Goal: Transaction & Acquisition: Obtain resource

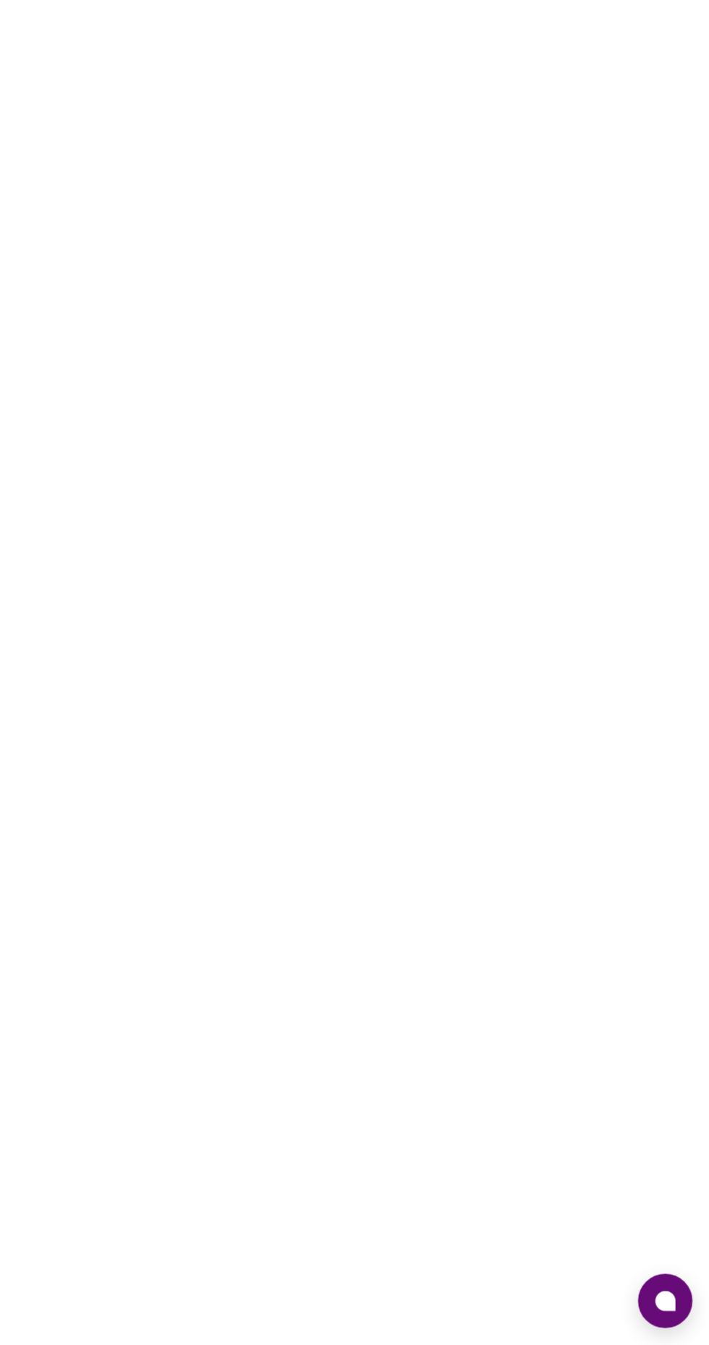
scroll to position [110, 0]
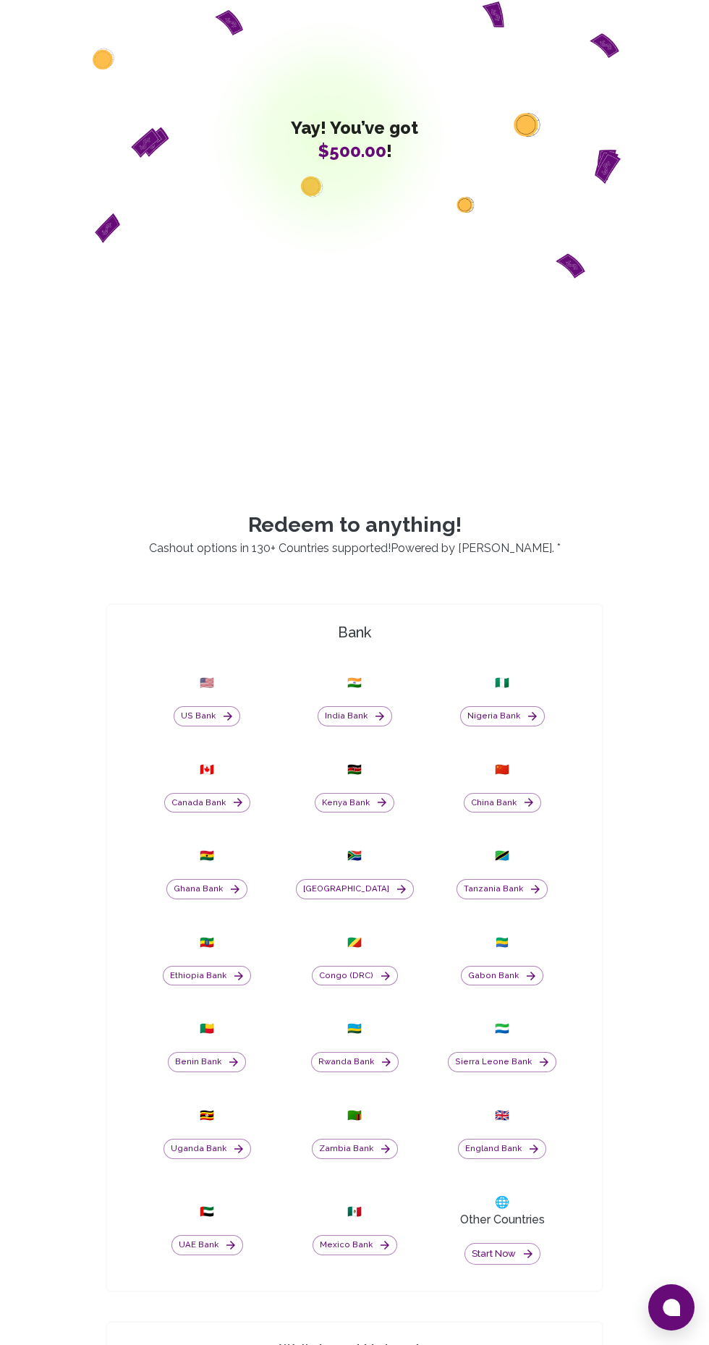
scroll to position [204, 0]
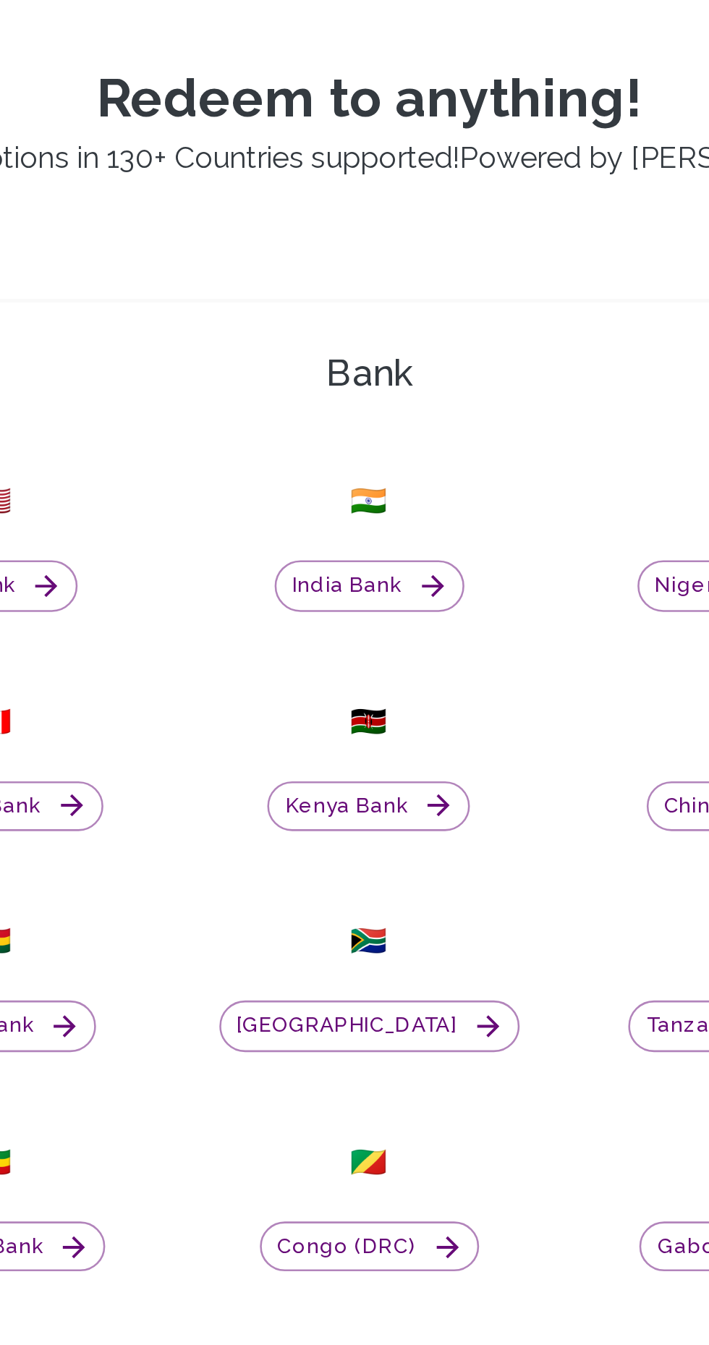
click at [364, 801] on button "Kenya Bank" at bounding box center [355, 791] width 80 height 20
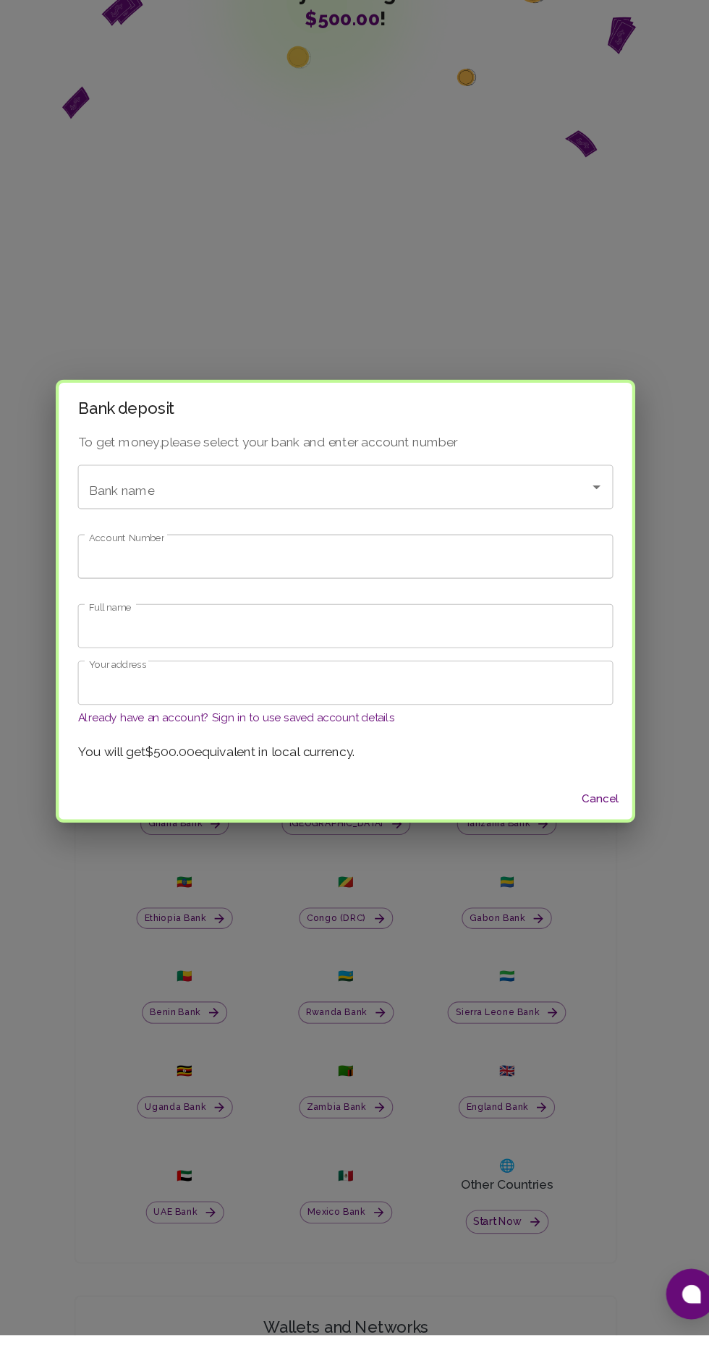
scroll to position [203, 0]
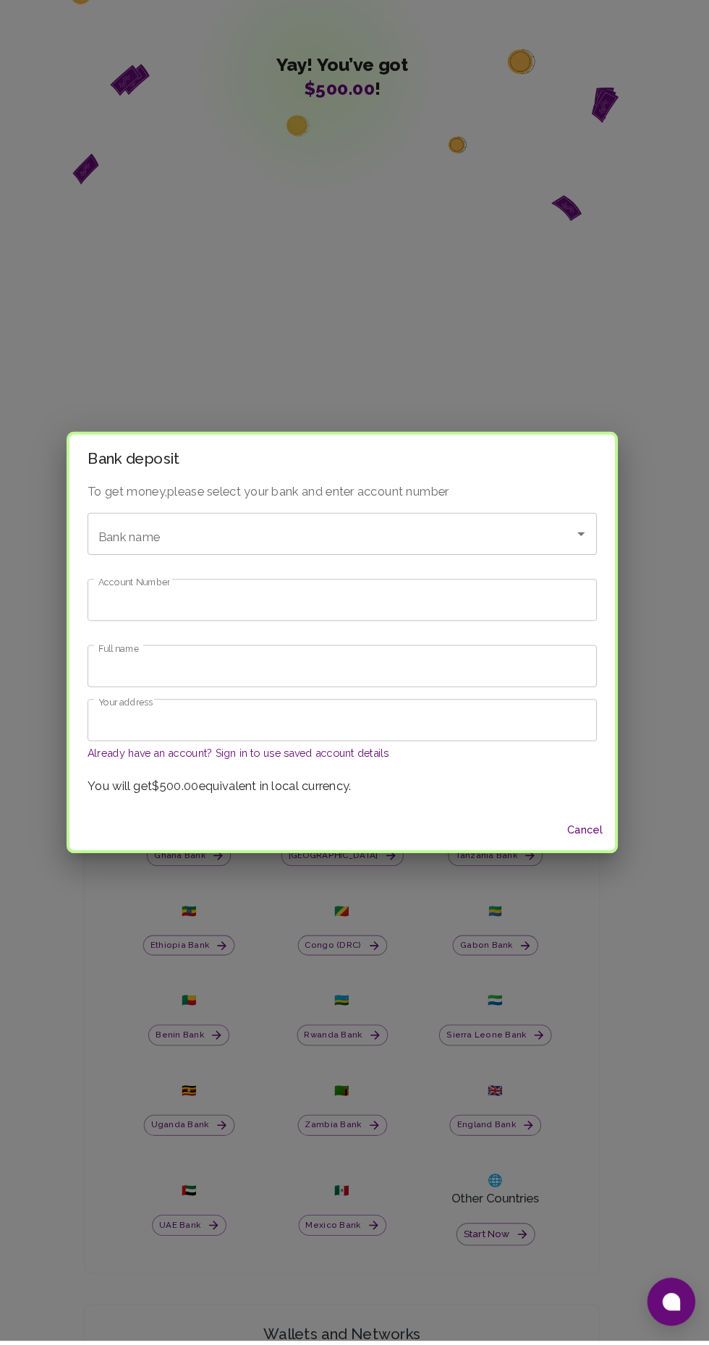
click at [348, 536] on p "To get money, please select your bank and enter account number" at bounding box center [354, 527] width 491 height 17
click at [506, 582] on input "Bank name" at bounding box center [334, 568] width 437 height 28
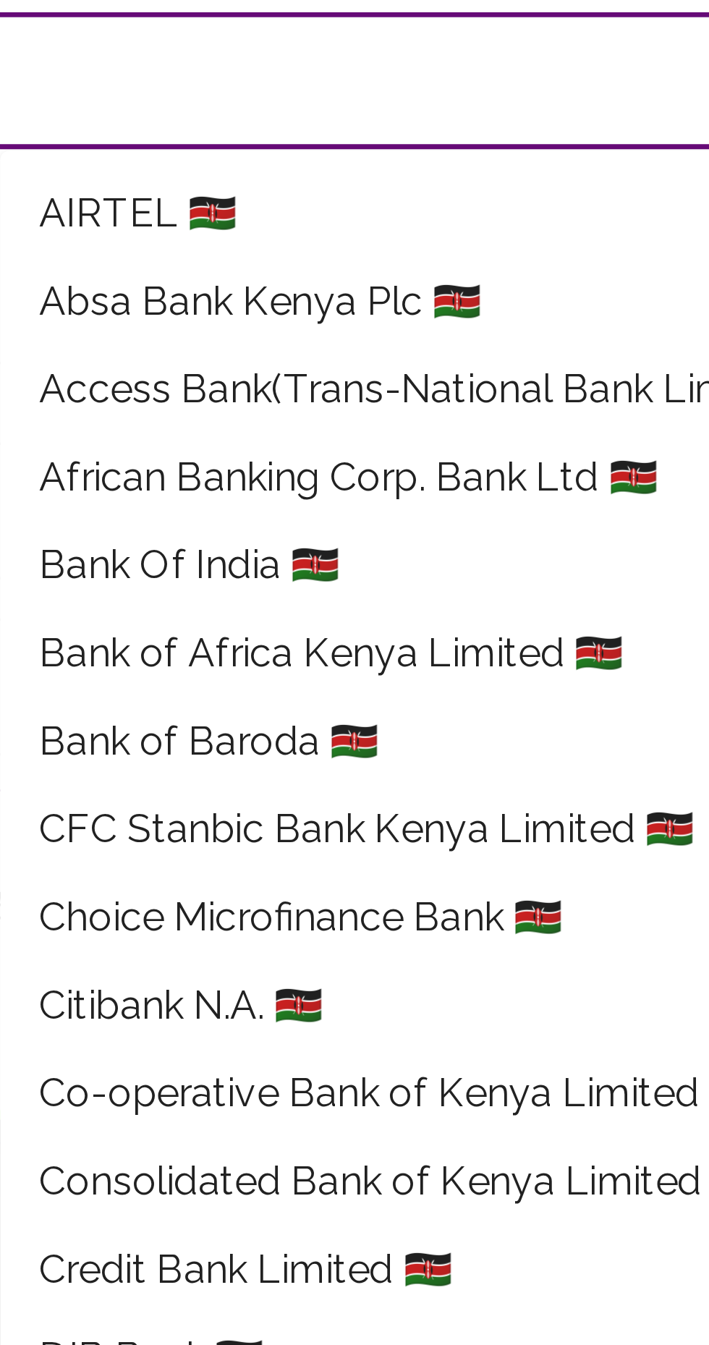
scroll to position [37, 0]
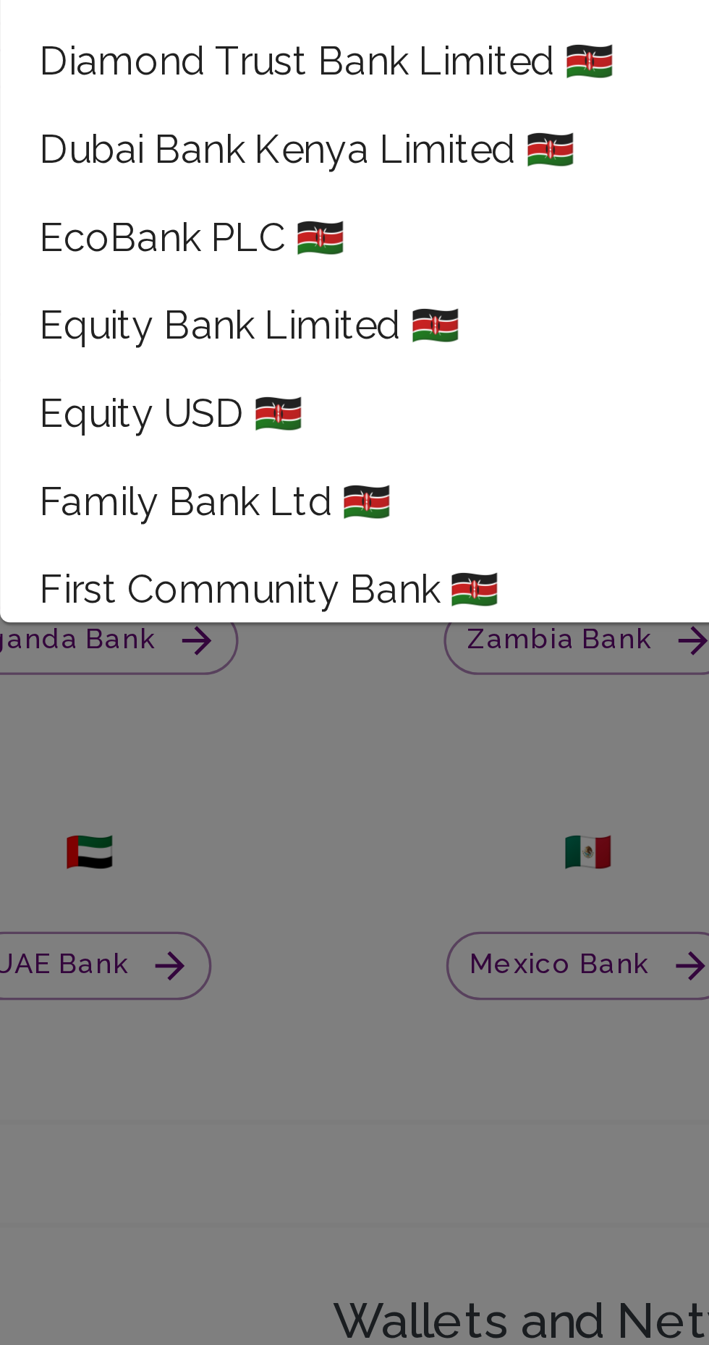
click at [292, 1040] on span "Equity Bank Limited 🇰🇪" at bounding box center [255, 1039] width 124 height 17
type input "Equity Bank Limited"
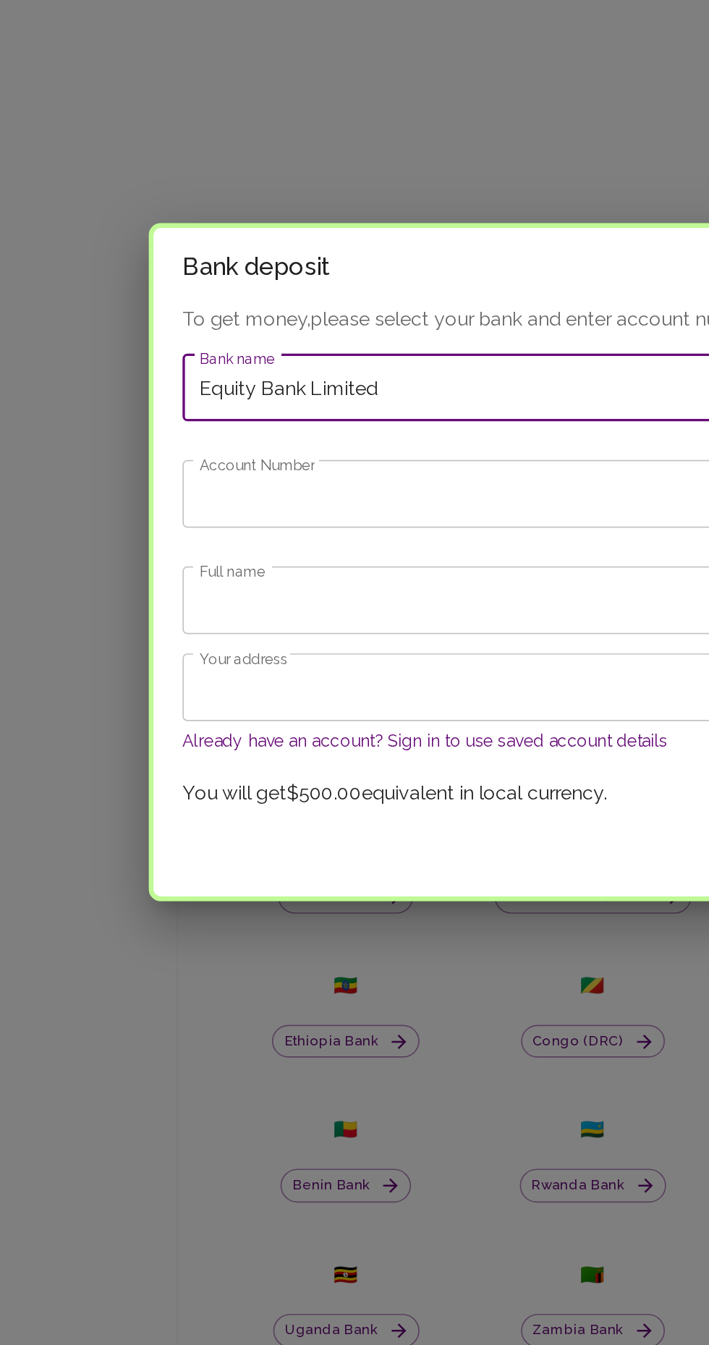
click at [227, 638] on input "Account Number" at bounding box center [354, 632] width 491 height 41
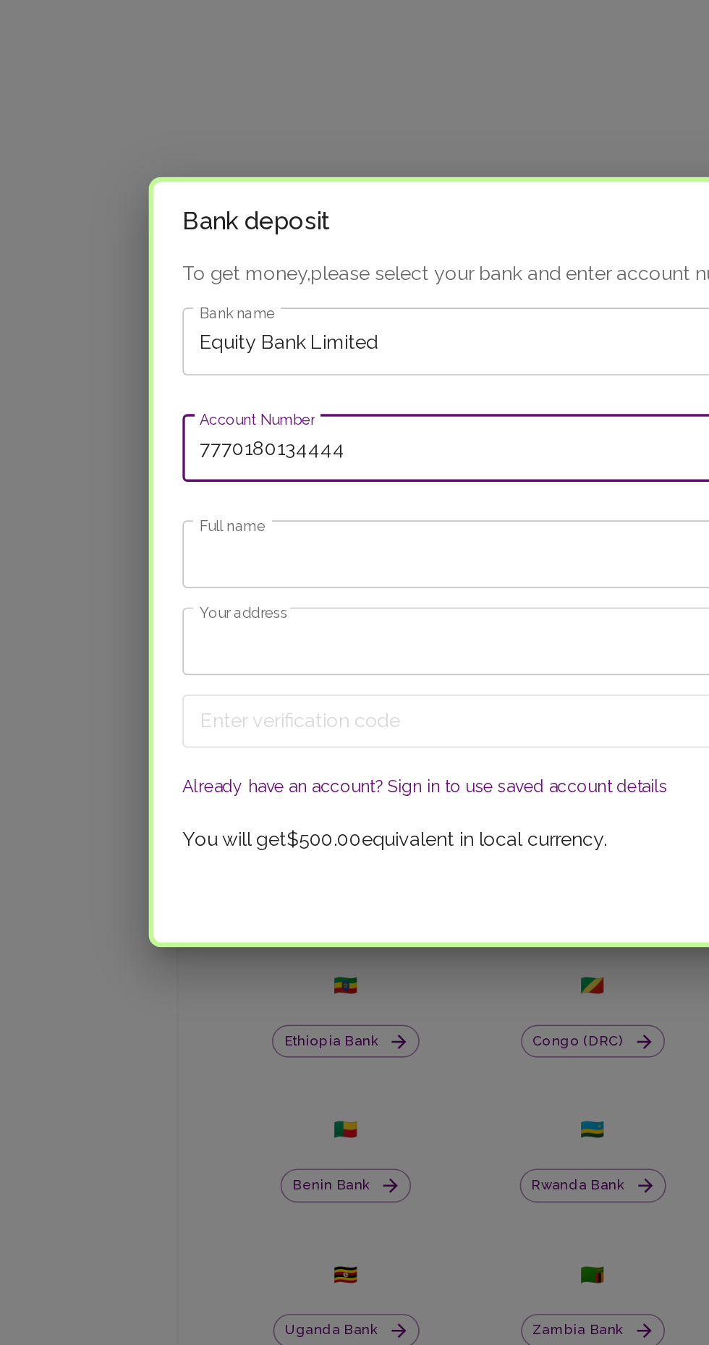
type input "7770180134444"
click at [245, 669] on input "Full name" at bounding box center [354, 668] width 491 height 41
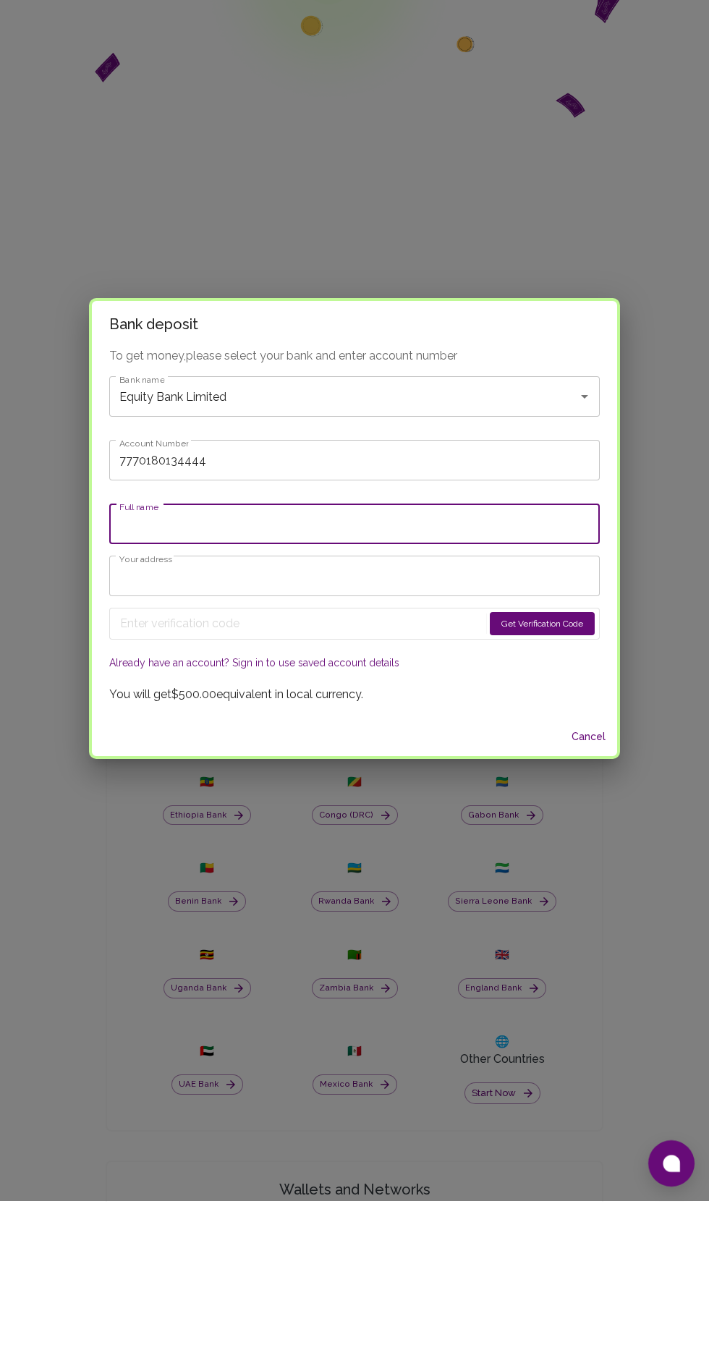
type input "Sylivia Opieba"
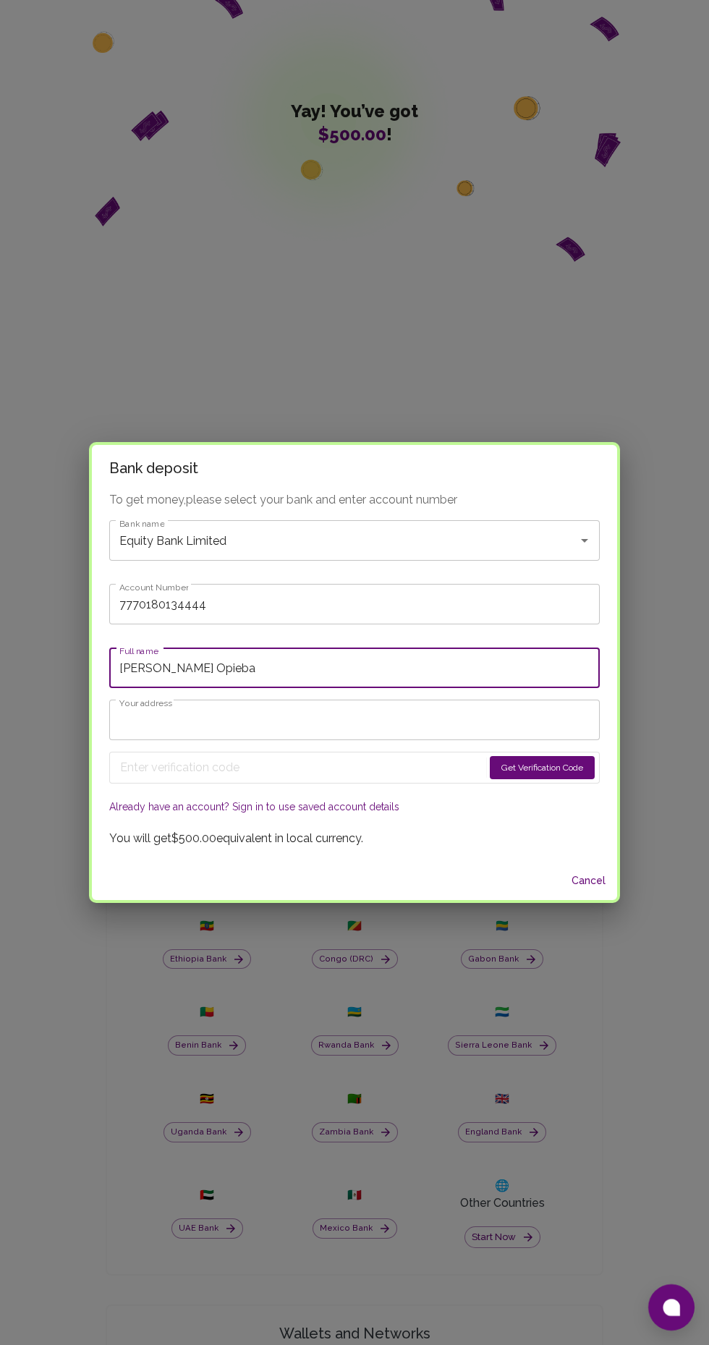
click at [274, 726] on input "Your address" at bounding box center [354, 720] width 491 height 41
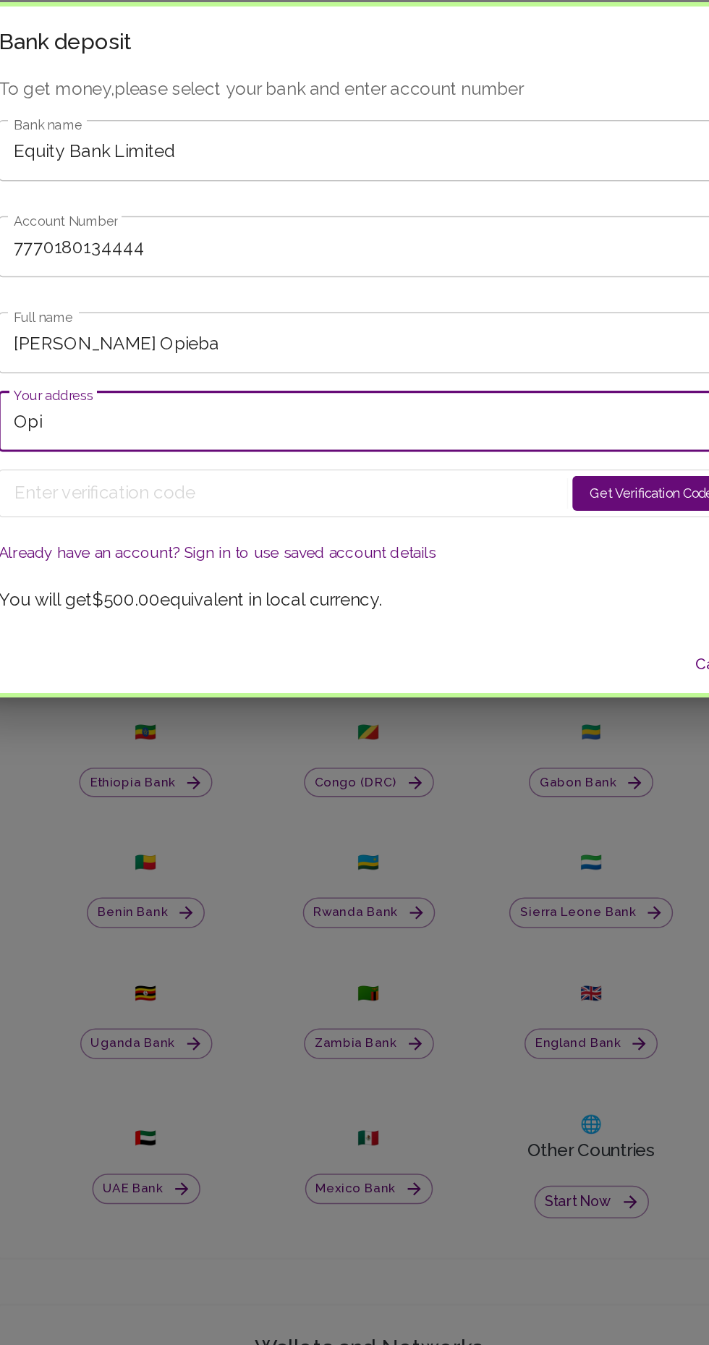
type input "Opie"
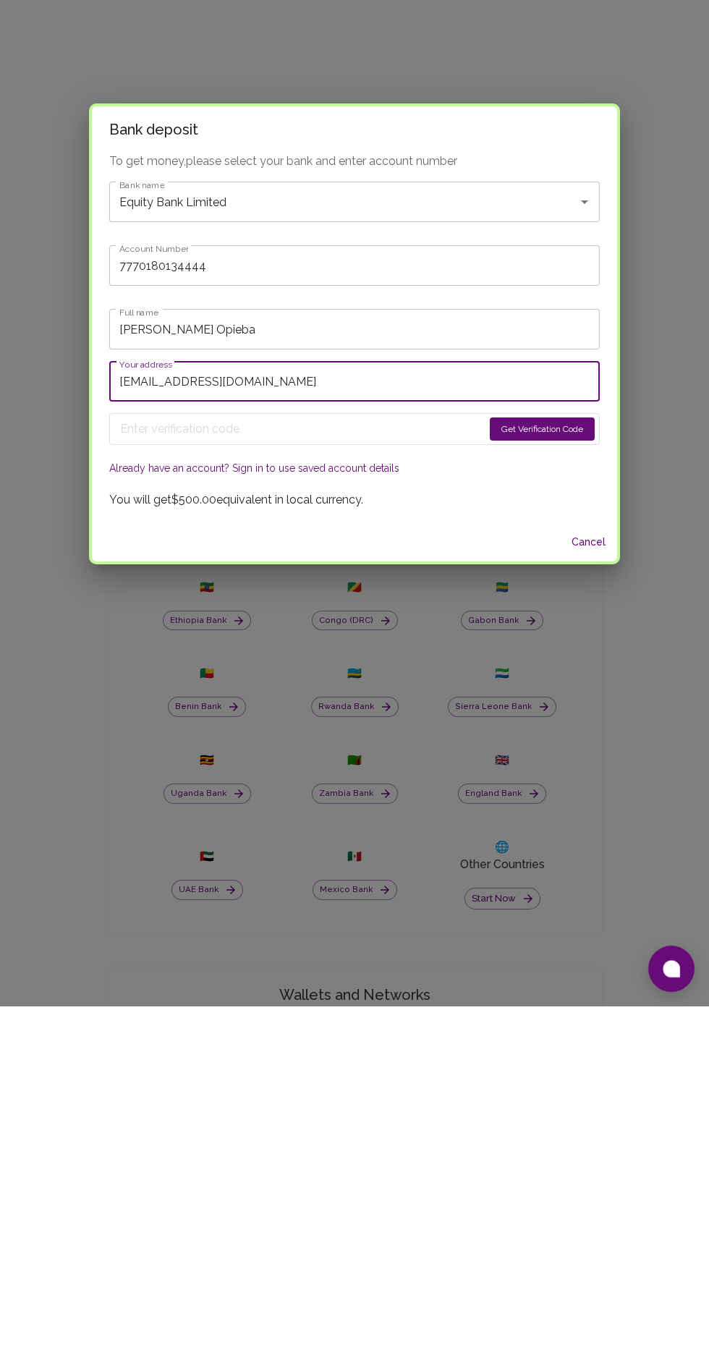
type input "opiebasylivia594@gmail.com"
click at [552, 764] on button "Get Verification Code" at bounding box center [542, 767] width 105 height 23
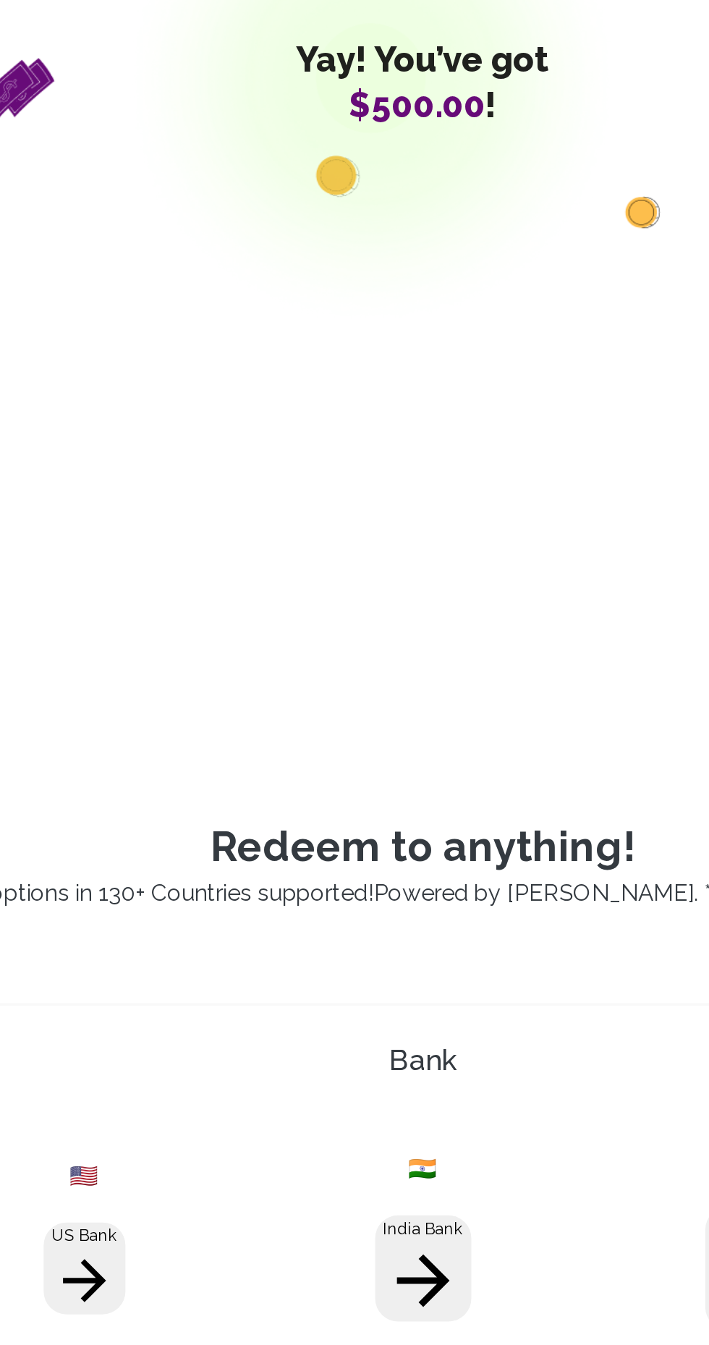
scroll to position [287, 0]
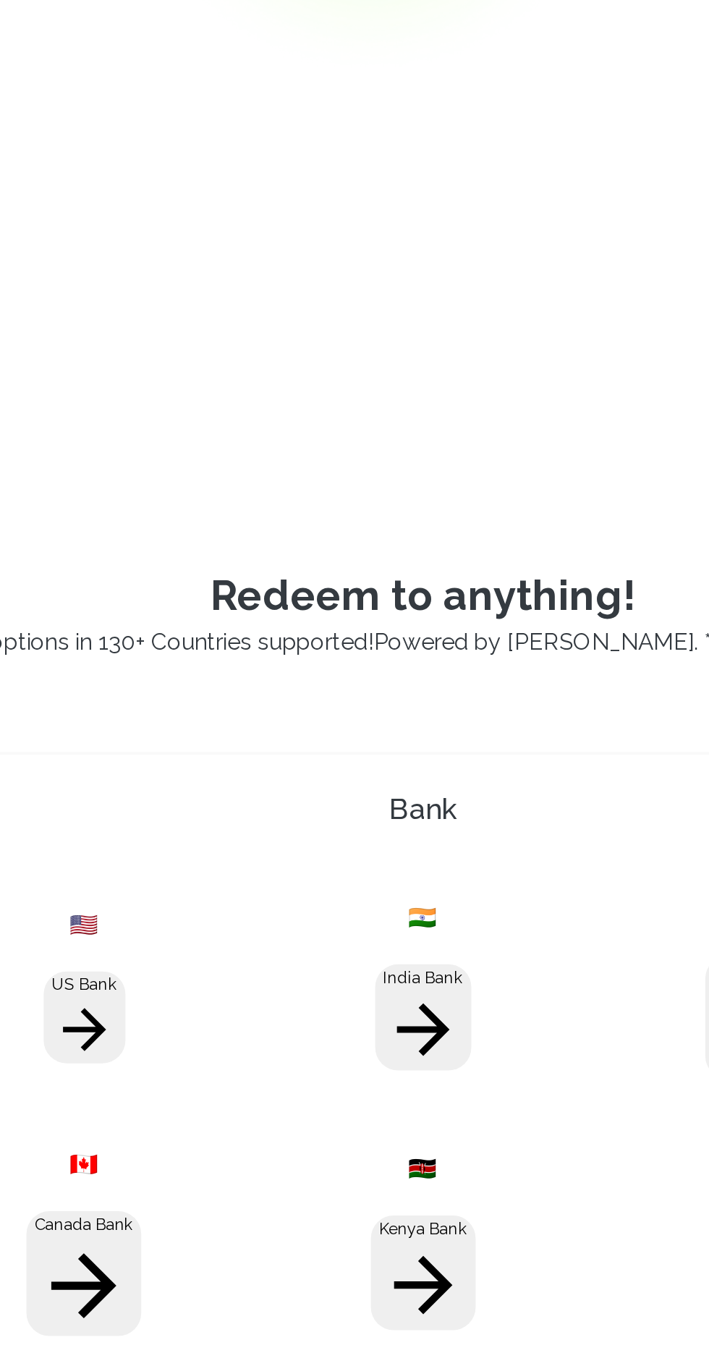
click at [358, 758] on button "Kenya Bank" at bounding box center [355, 771] width 53 height 58
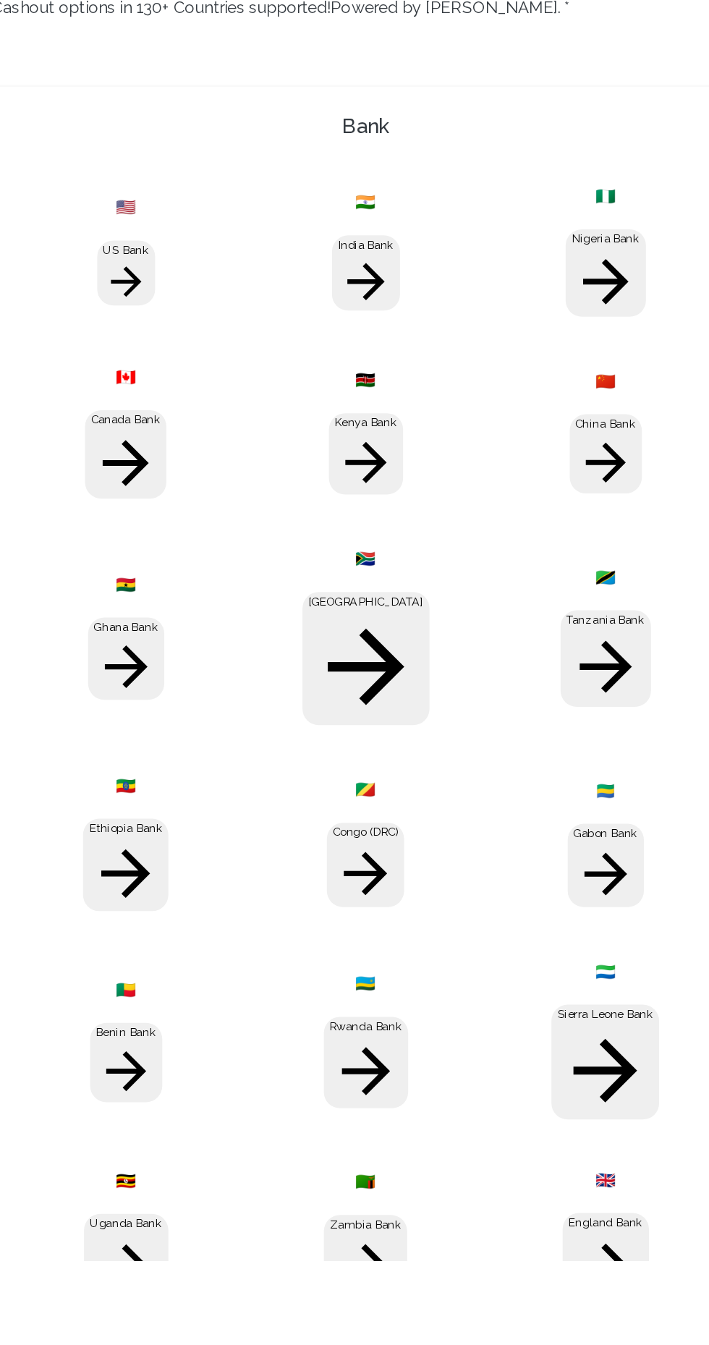
type input "Opkeb"
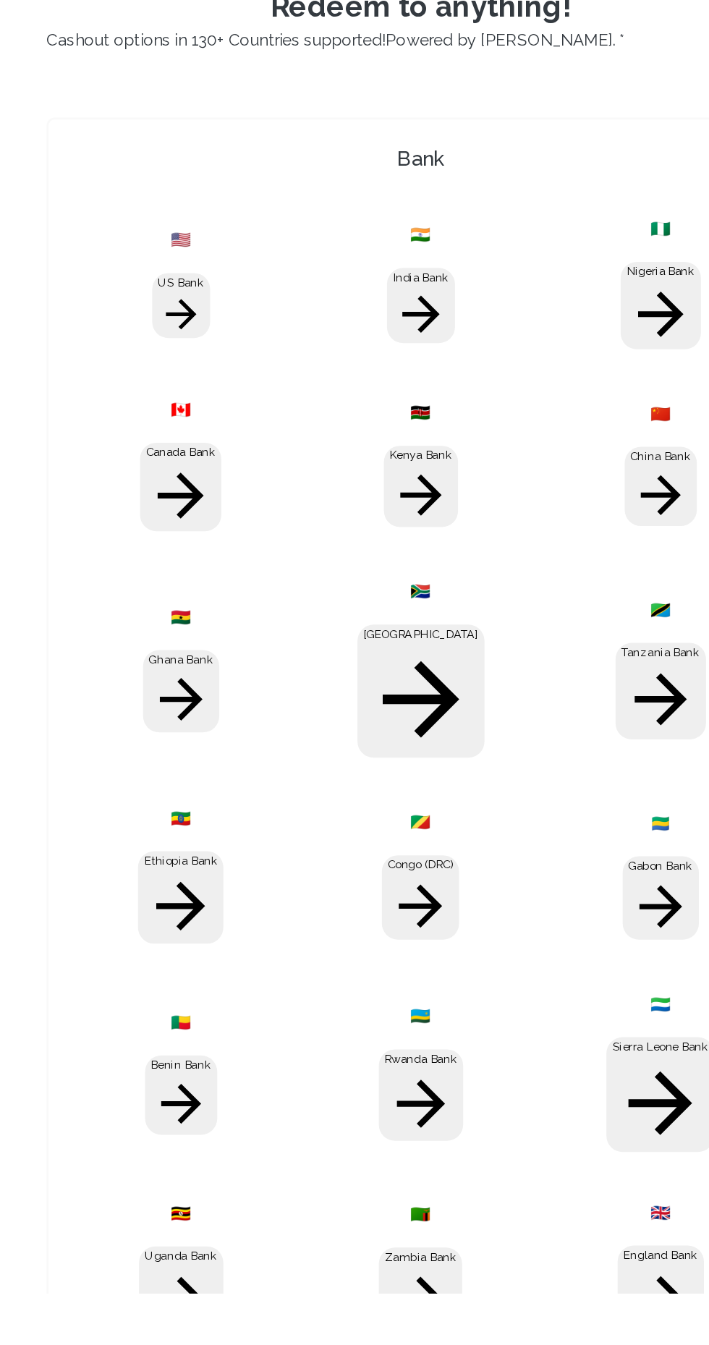
type input "opiebasylivia594@gmail.com"
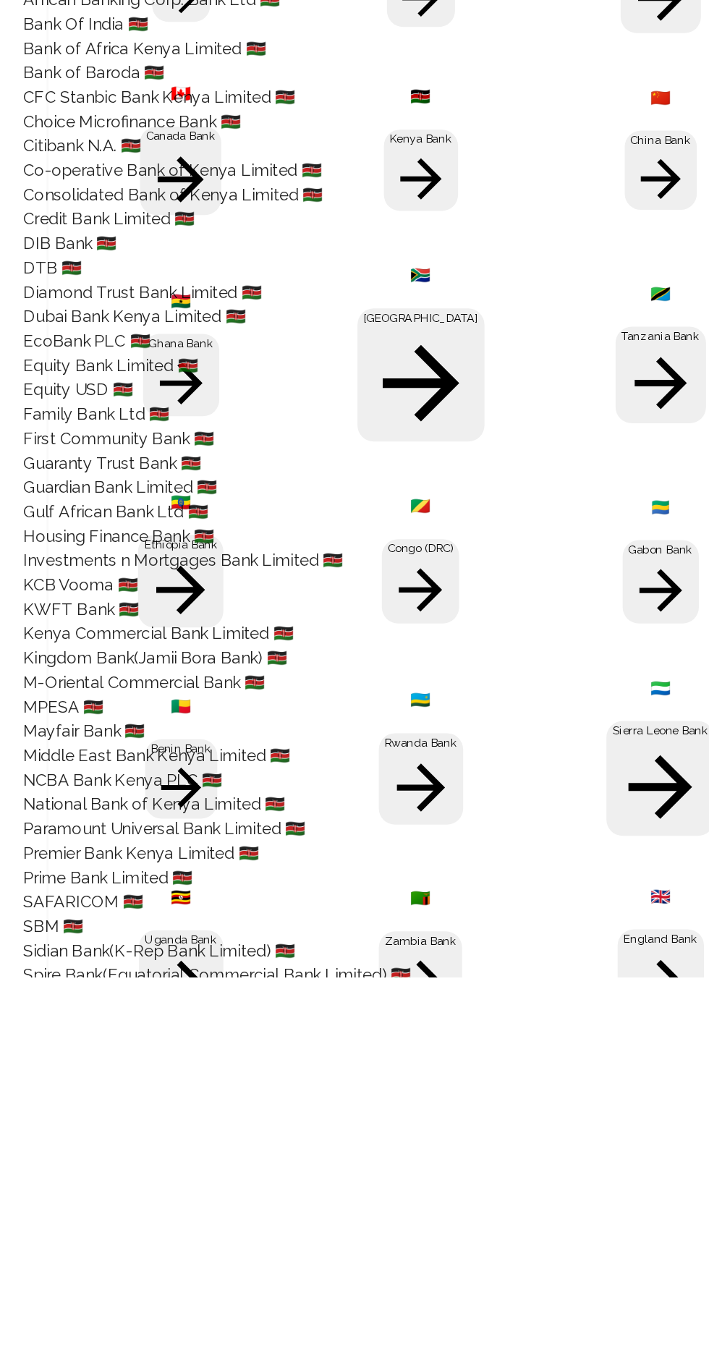
click at [196, 917] on span "Equity Bank Limited 🇰🇪" at bounding box center [134, 910] width 124 height 14
type input "Equity Bank Limited"
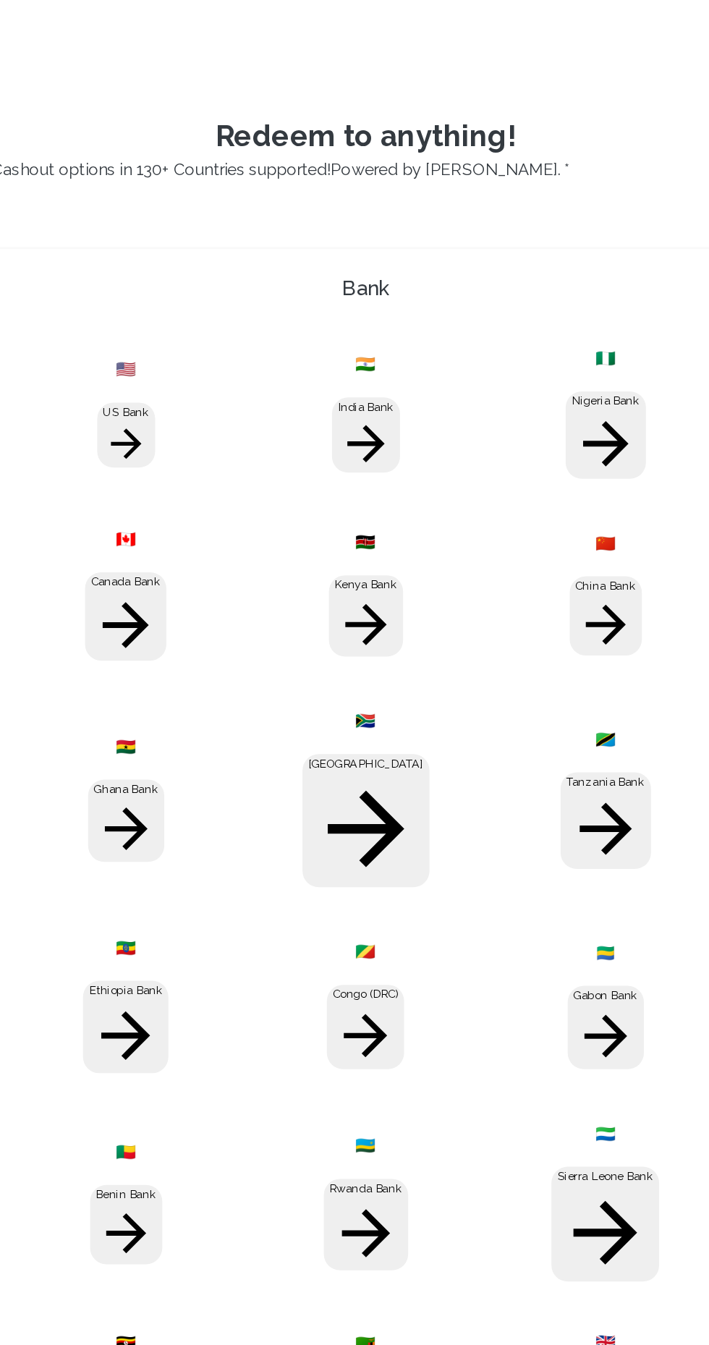
type input "7770180134444"
type input "Sylivia Opieba"
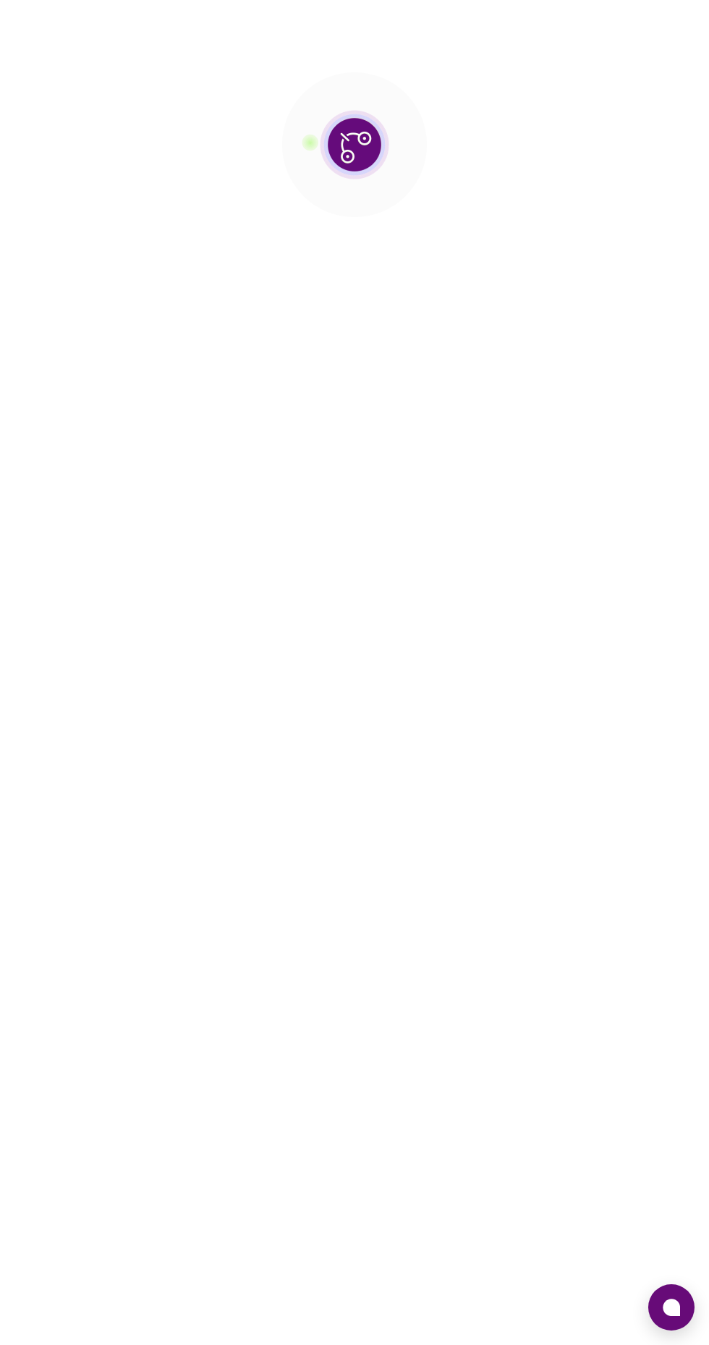
scroll to position [110, 0]
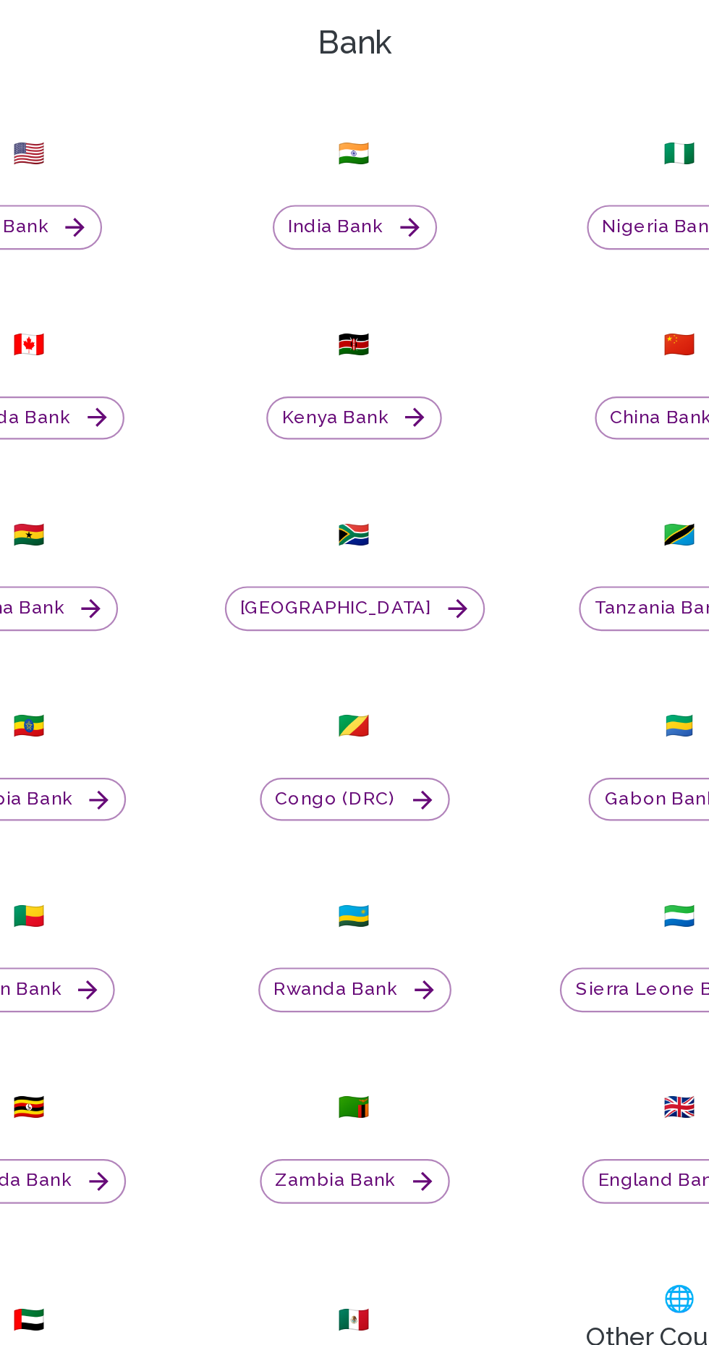
click at [371, 895] on button "Kenya Bank" at bounding box center [355, 885] width 80 height 20
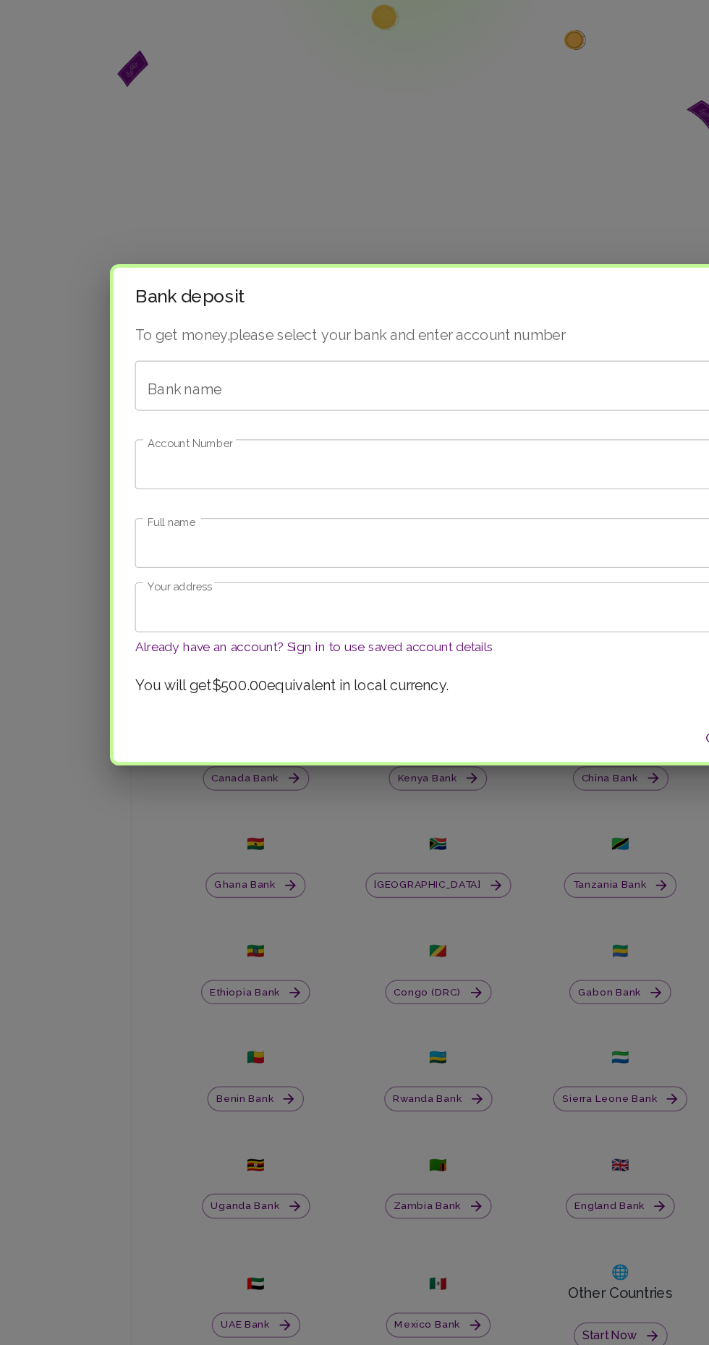
scroll to position [108, 0]
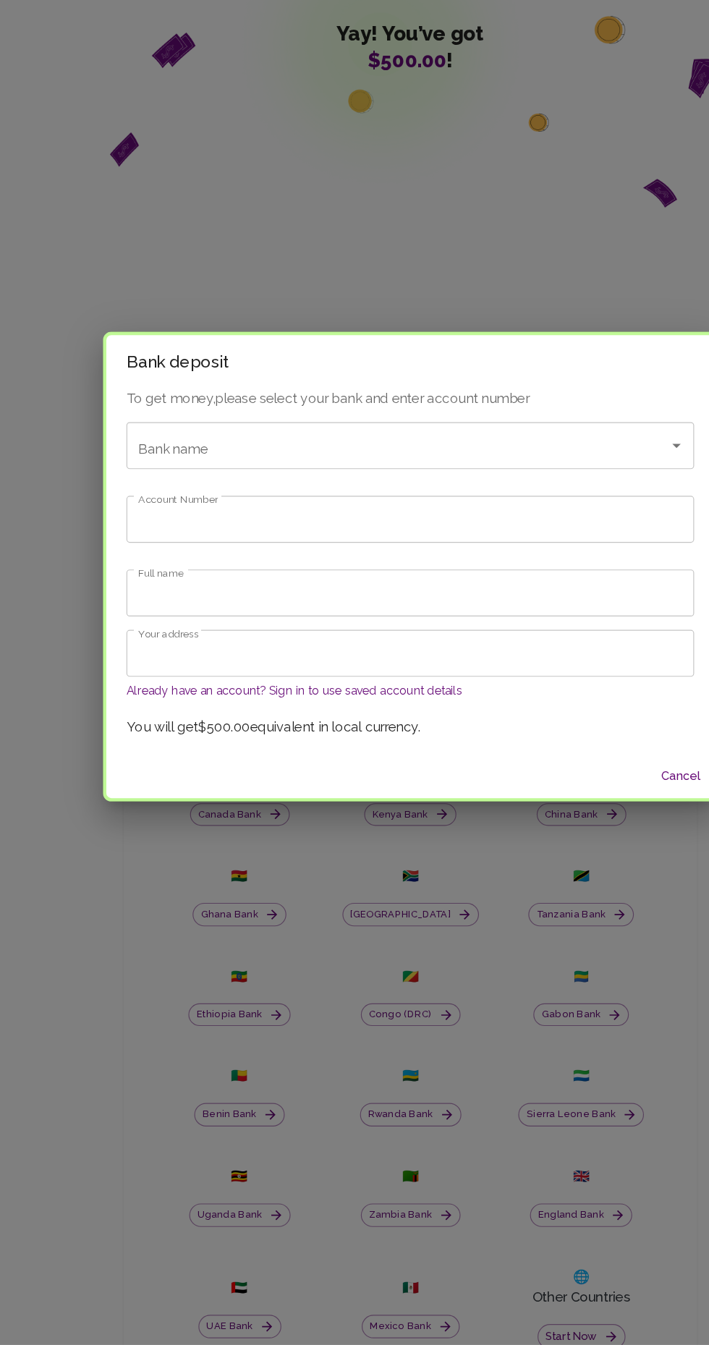
click at [292, 746] on input "Your address" at bounding box center [354, 747] width 491 height 41
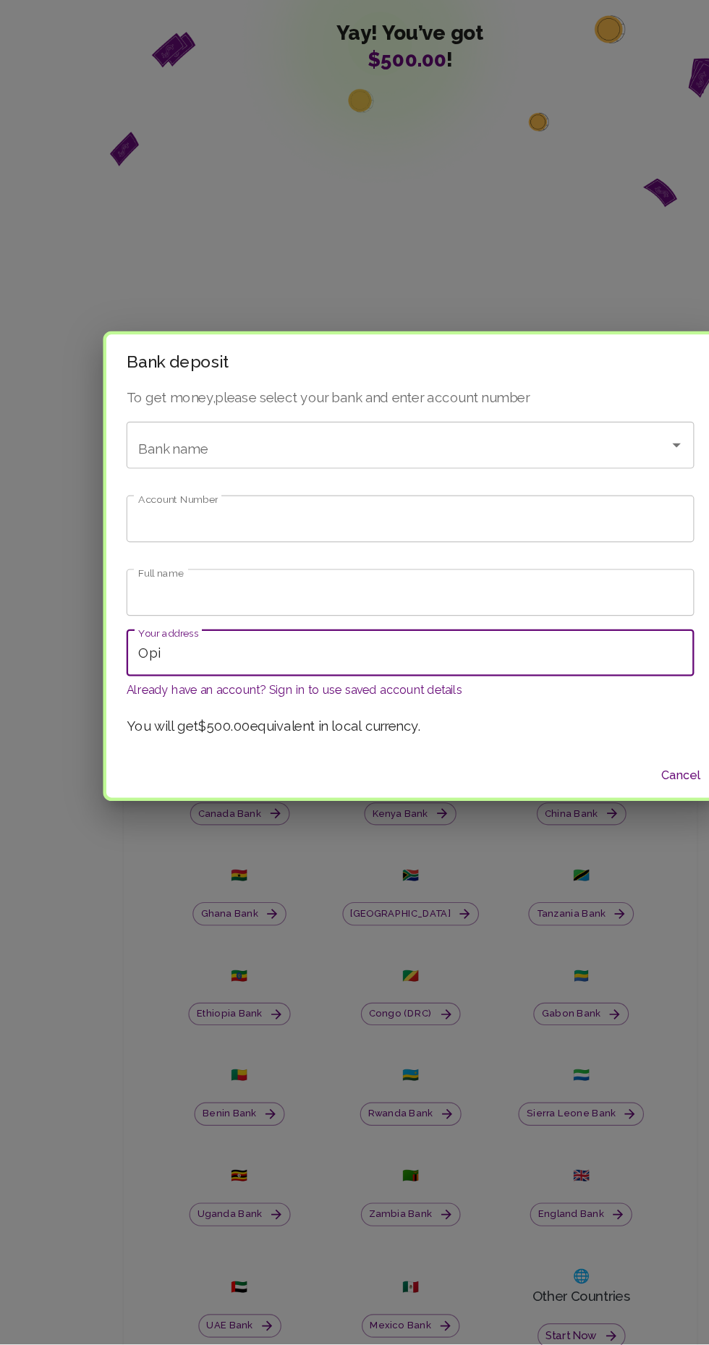
type input "Opie"
type input "[EMAIL_ADDRESS][DOMAIN_NAME]"
click at [325, 693] on input "Full name" at bounding box center [354, 695] width 491 height 41
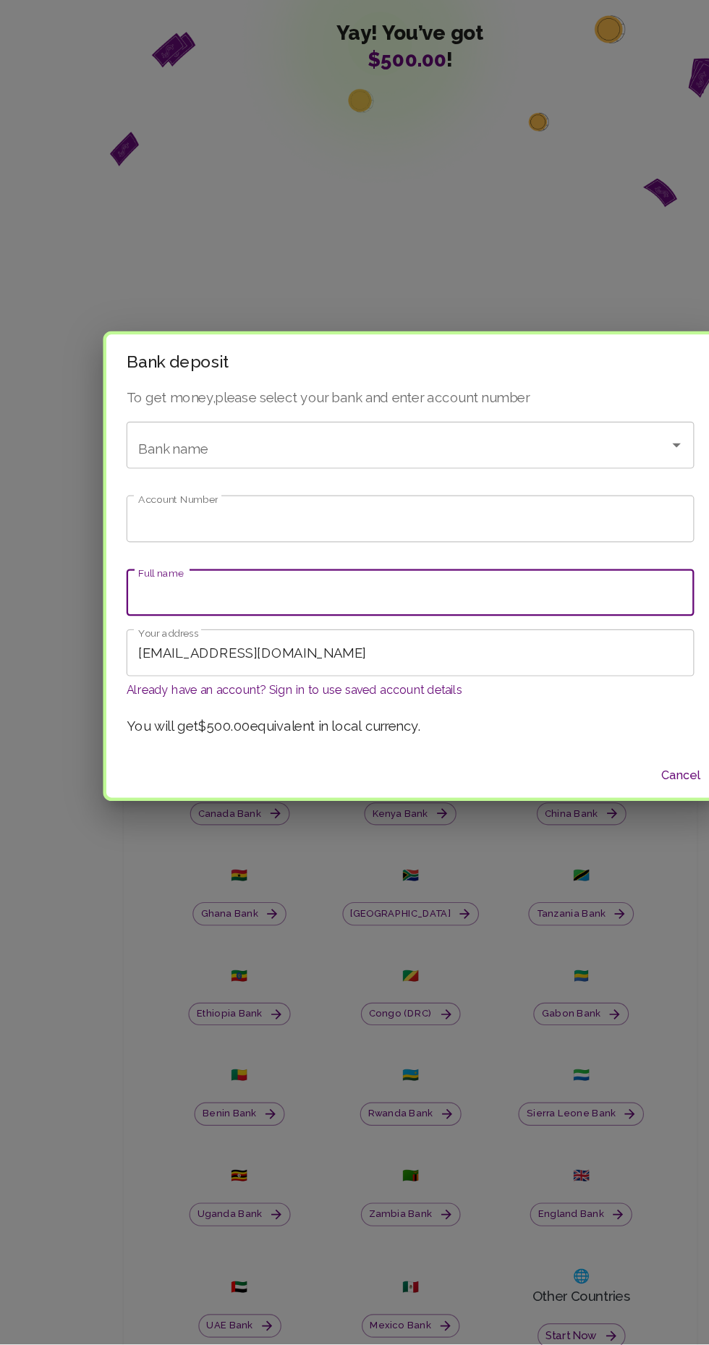
type input "[PERSON_NAME] Opieba"
click at [310, 628] on input "Account Number" at bounding box center [354, 632] width 491 height 41
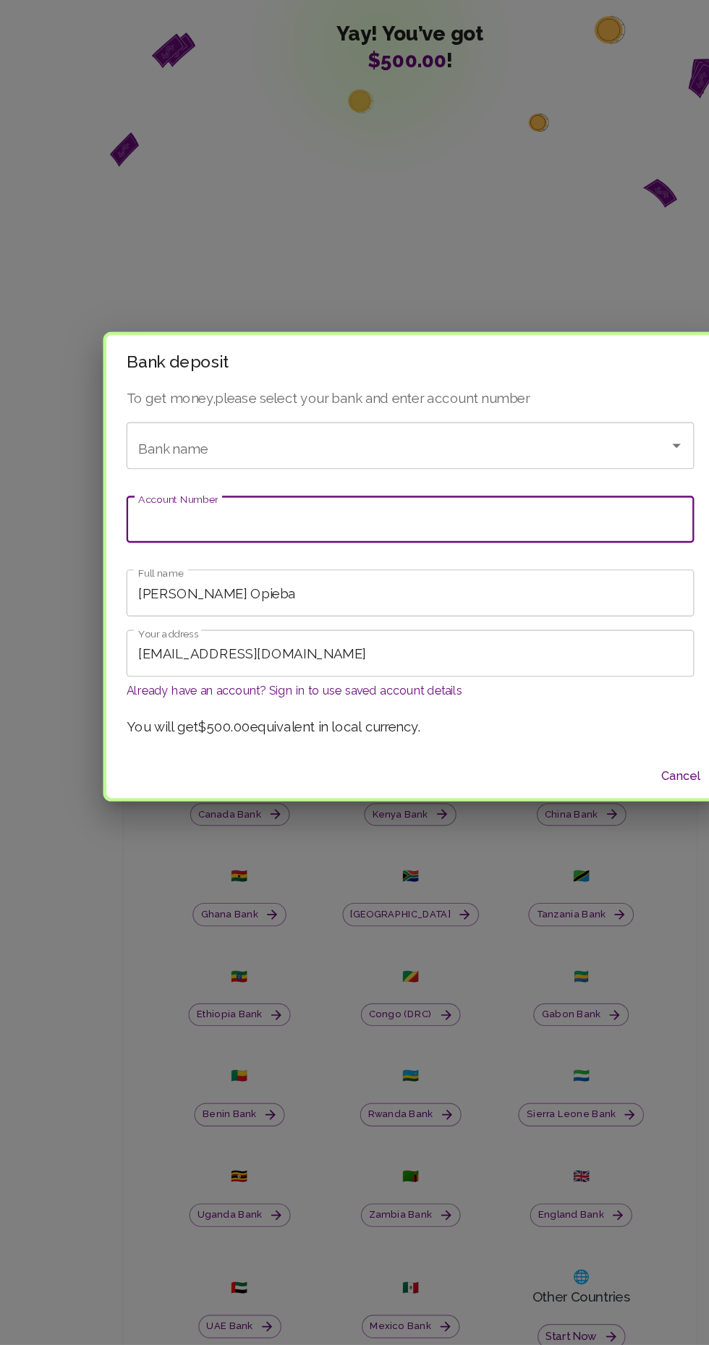
scroll to position [107, 0]
type input "7770180134444"
click at [353, 569] on input "Bank name" at bounding box center [334, 568] width 437 height 28
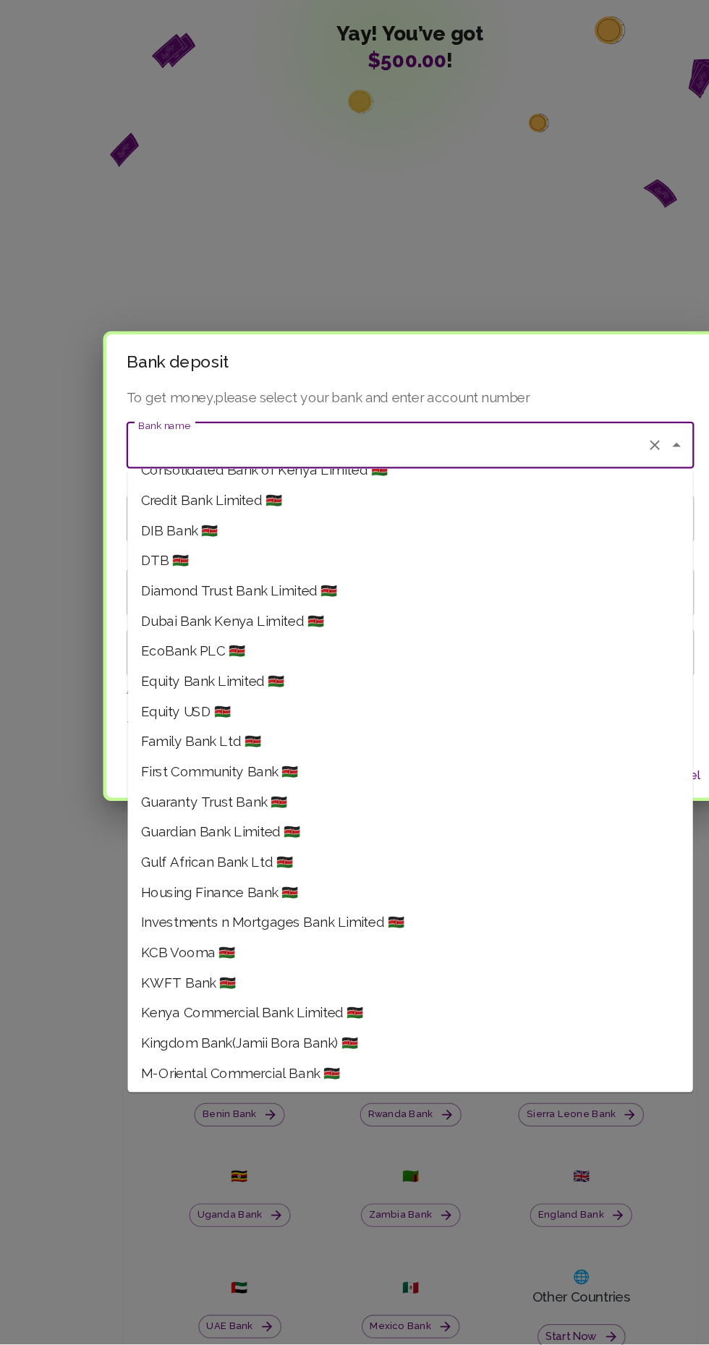
scroll to position [305, 0]
click at [249, 767] on li "Equity Bank Limited 🇰🇪" at bounding box center [355, 772] width 489 height 26
type input "Equity Bank Limited"
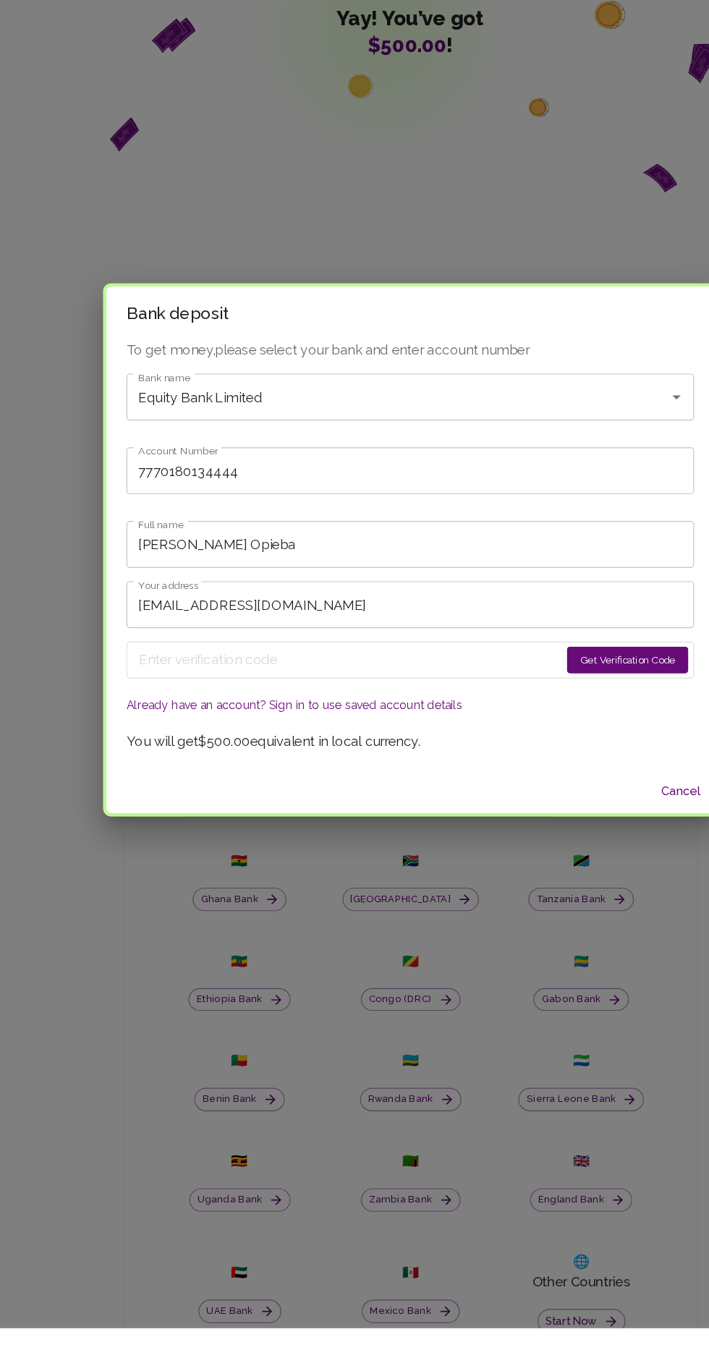
scroll to position [106, 0]
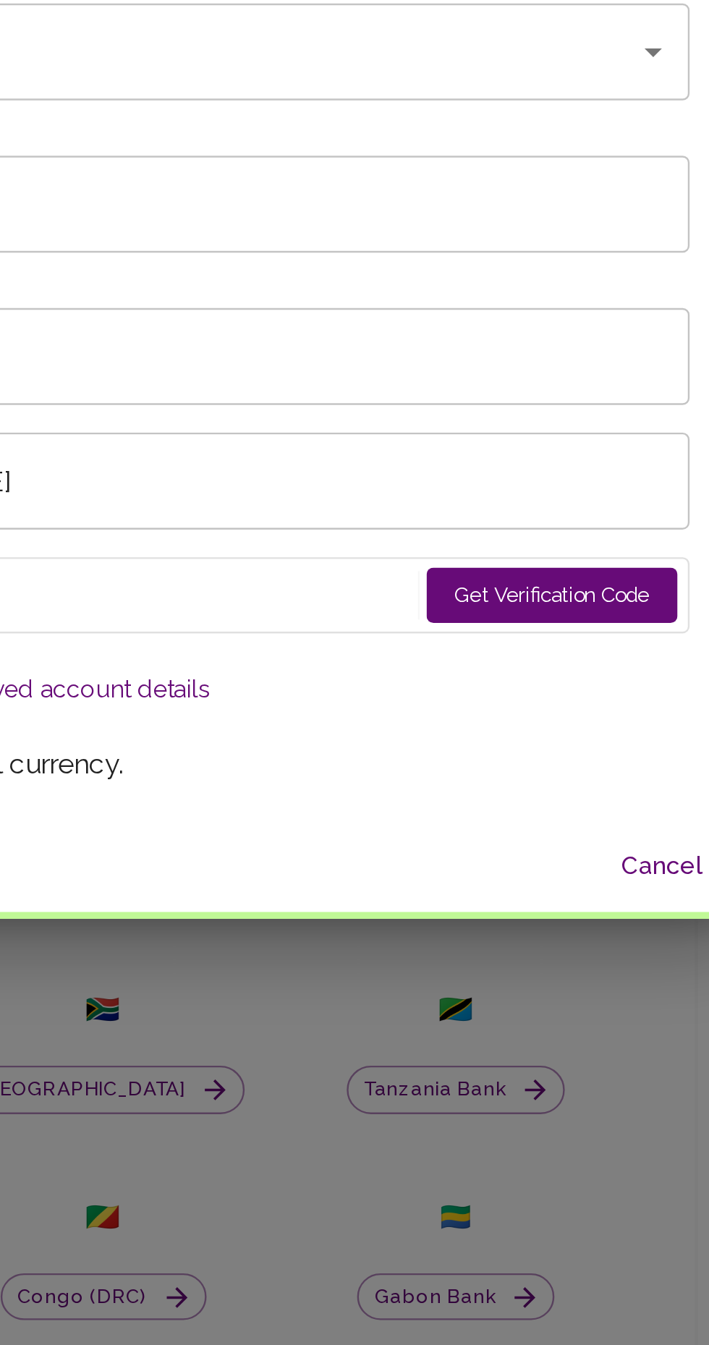
click at [536, 779] on button "Get Verification Code" at bounding box center [542, 767] width 105 height 23
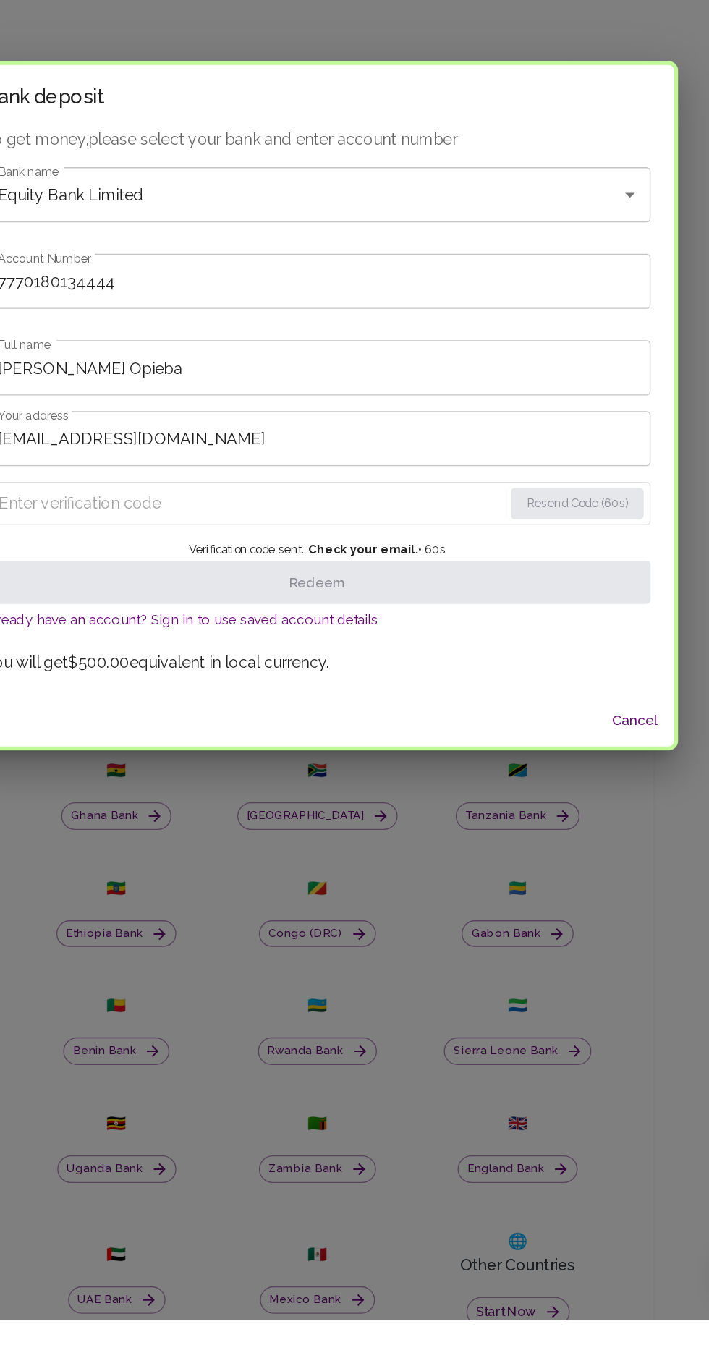
scroll to position [128, 0]
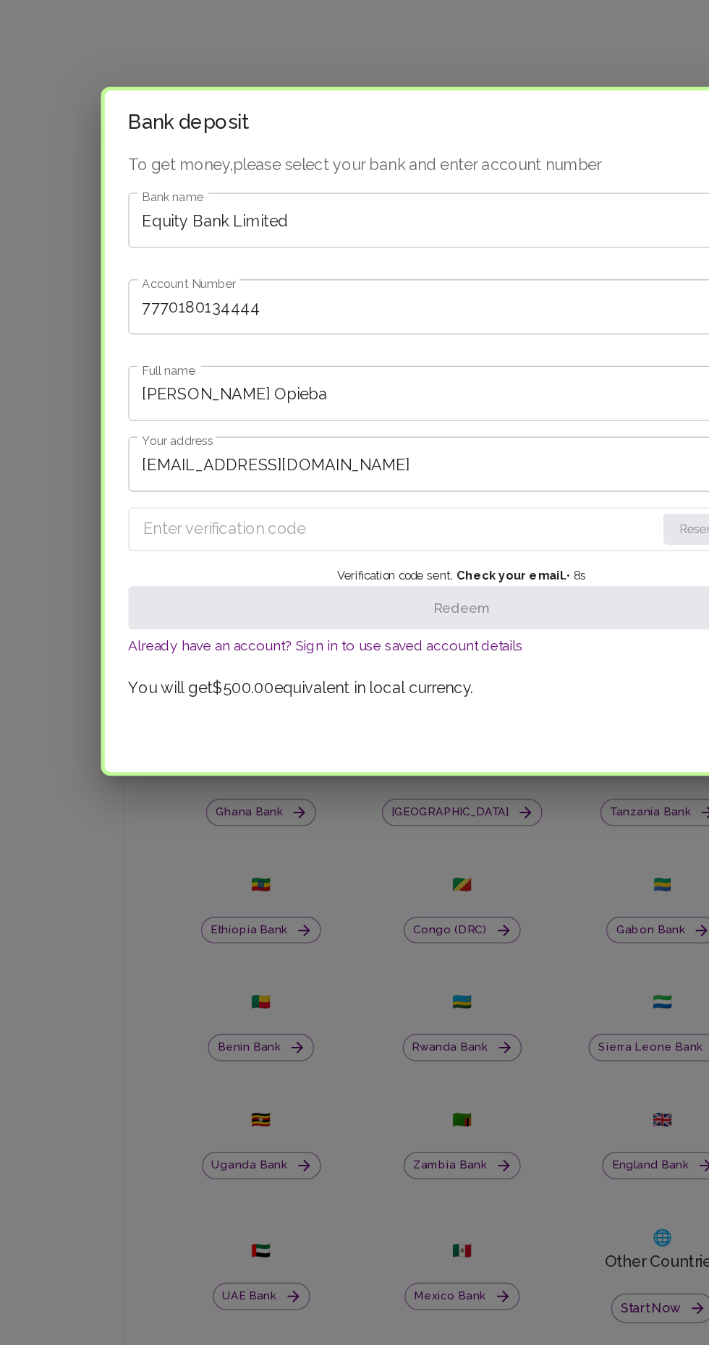
click at [128, 748] on input "Enter verification code" at bounding box center [308, 744] width 376 height 23
